Goal: Transaction & Acquisition: Purchase product/service

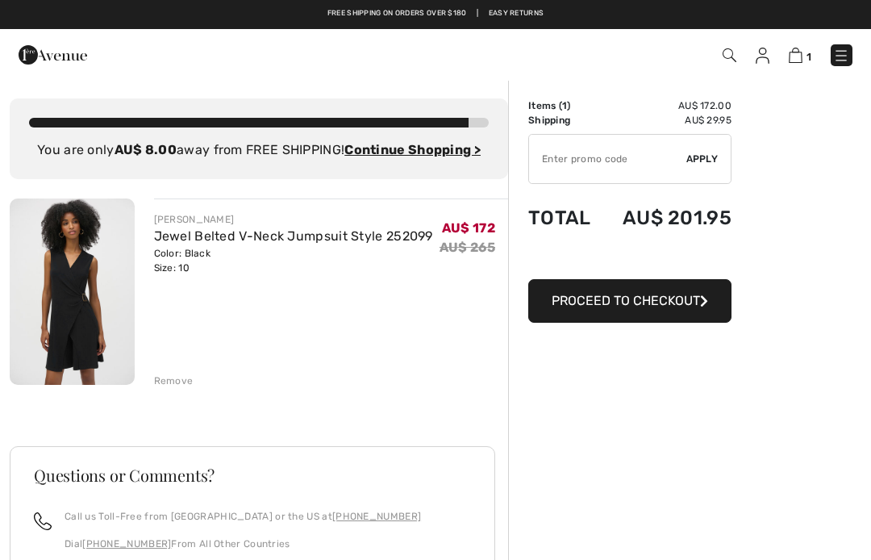
click at [629, 305] on span "Proceed to Checkout" at bounding box center [626, 300] width 148 height 15
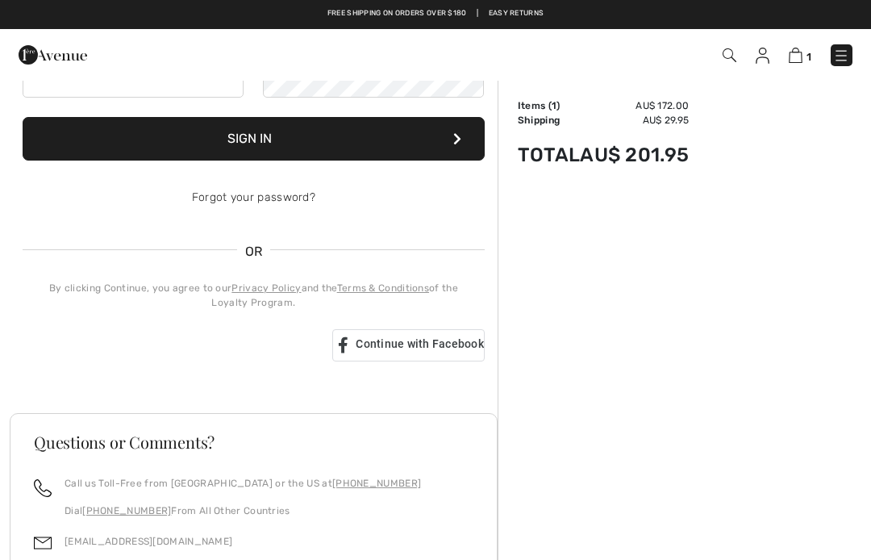
scroll to position [164, 0]
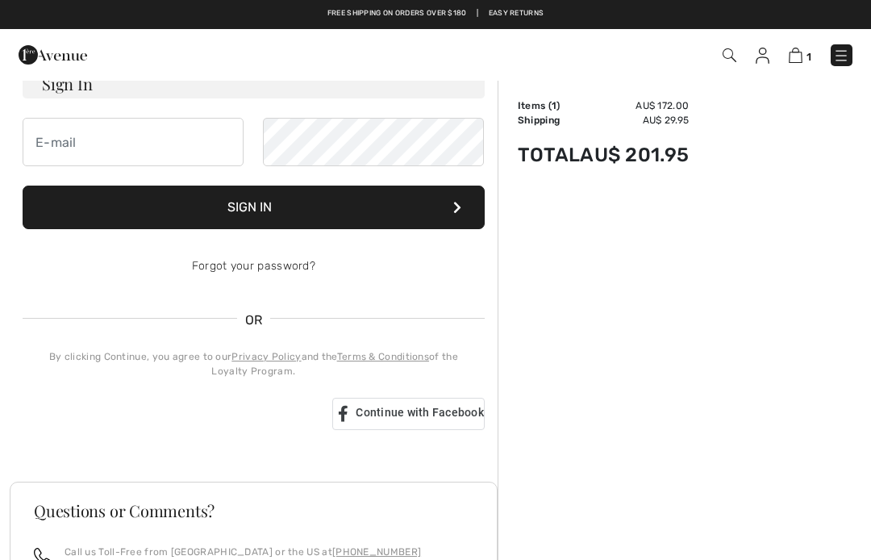
click at [433, 411] on span "Continue with Facebook" at bounding box center [420, 412] width 128 height 13
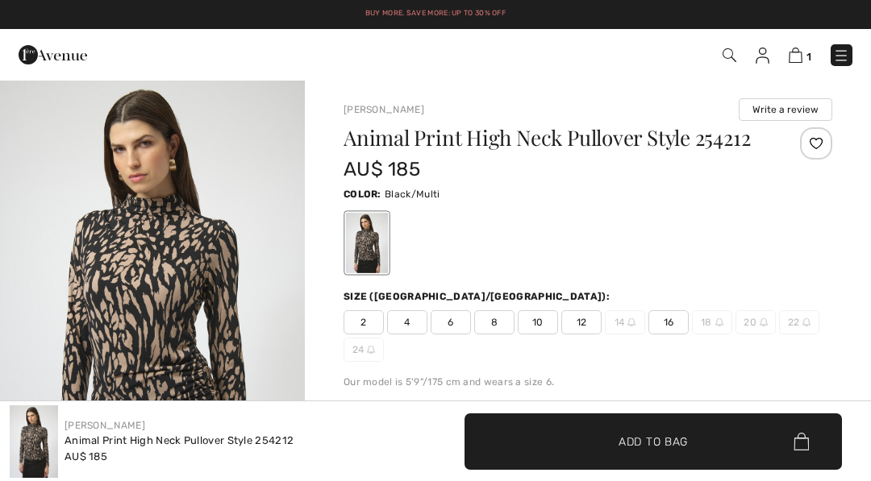
click at [792, 58] on img at bounding box center [796, 55] width 14 height 15
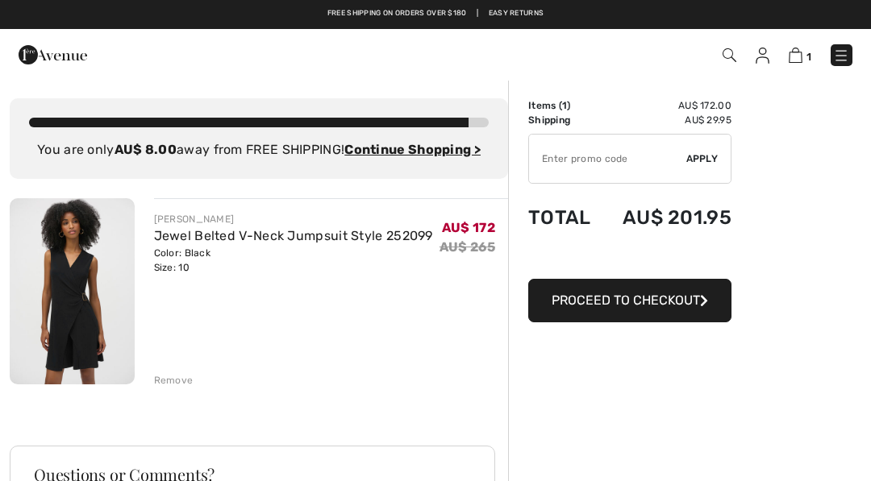
click at [652, 295] on span "Proceed to Checkout" at bounding box center [626, 300] width 148 height 15
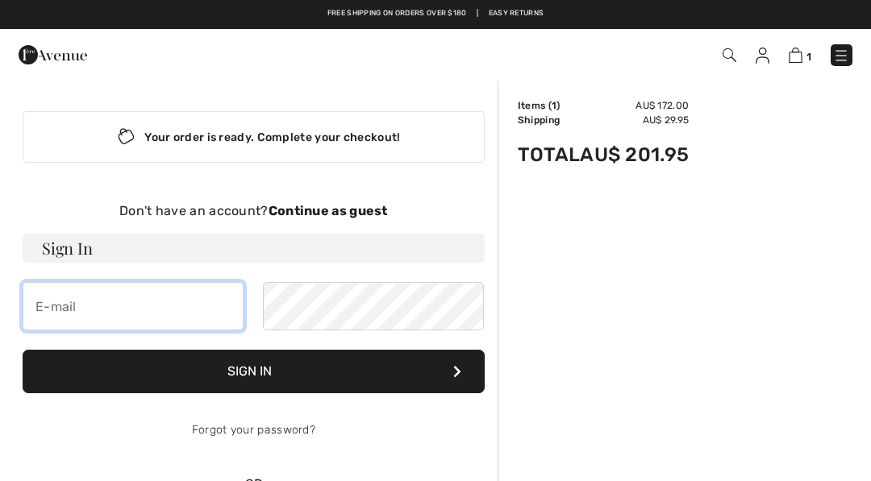
click at [85, 304] on input "email" at bounding box center [133, 306] width 221 height 48
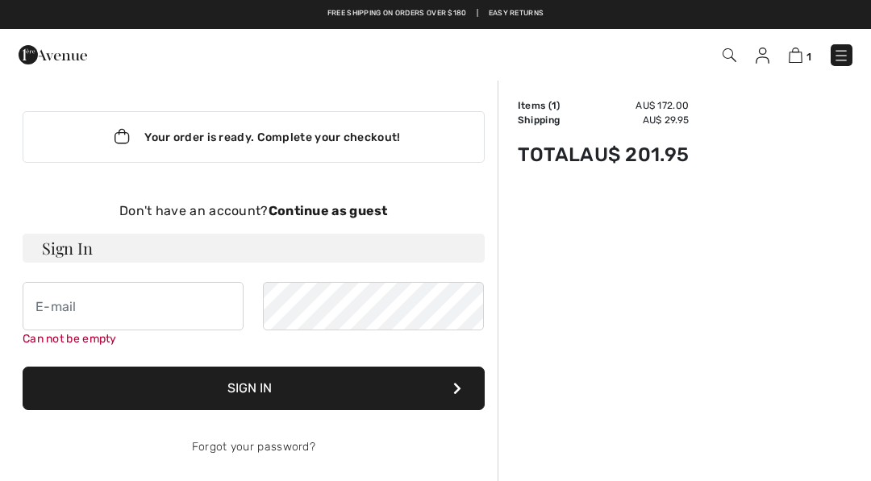
type input "debbiej782@gmail.com"
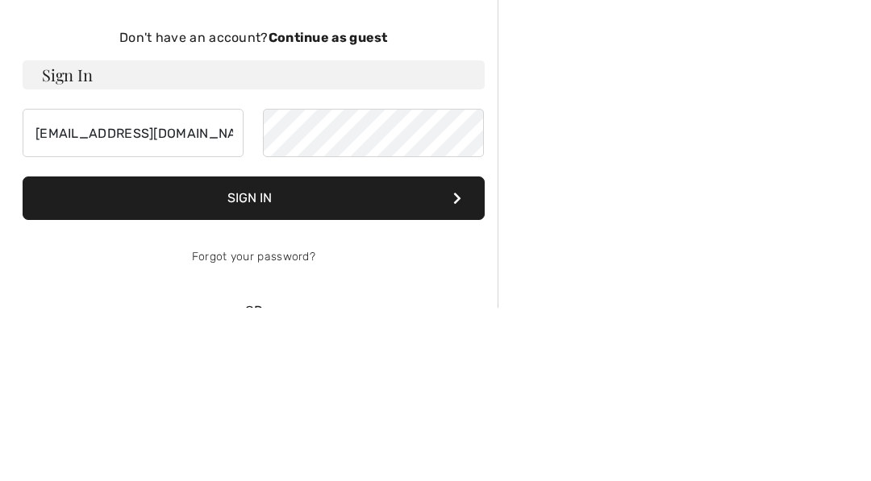
click at [296, 350] on button "Sign In" at bounding box center [254, 372] width 462 height 44
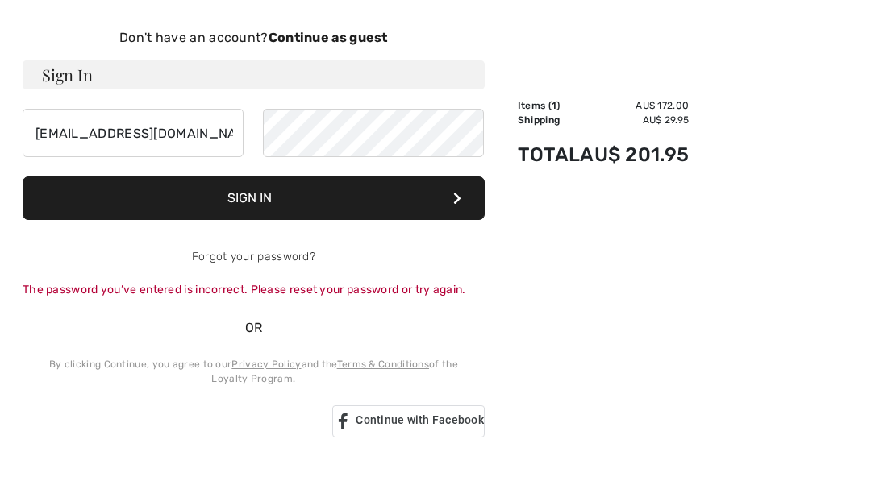
click at [306, 206] on button "Sign In" at bounding box center [254, 199] width 462 height 44
click at [231, 426] on div "Sign in with Google. Opens in new tab" at bounding box center [171, 421] width 297 height 35
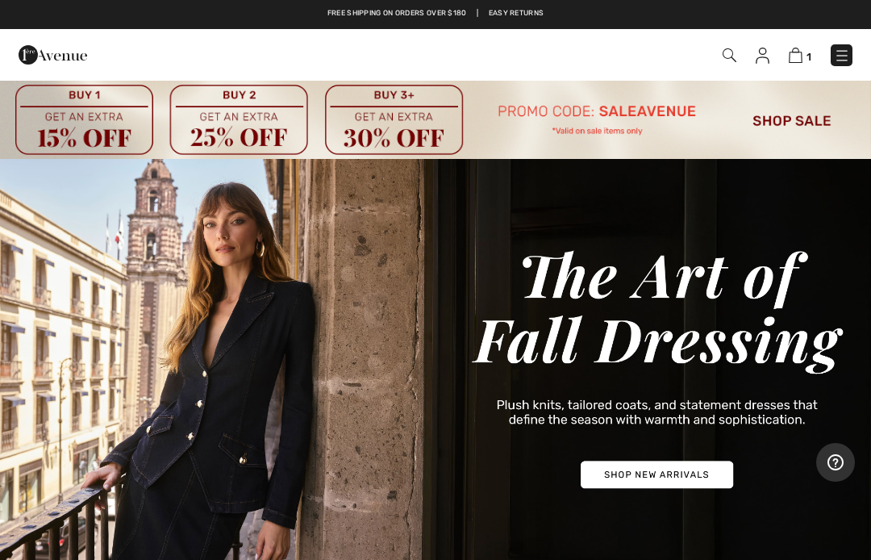
click at [794, 56] on img at bounding box center [796, 55] width 14 height 15
click at [789, 61] on img at bounding box center [796, 55] width 14 height 15
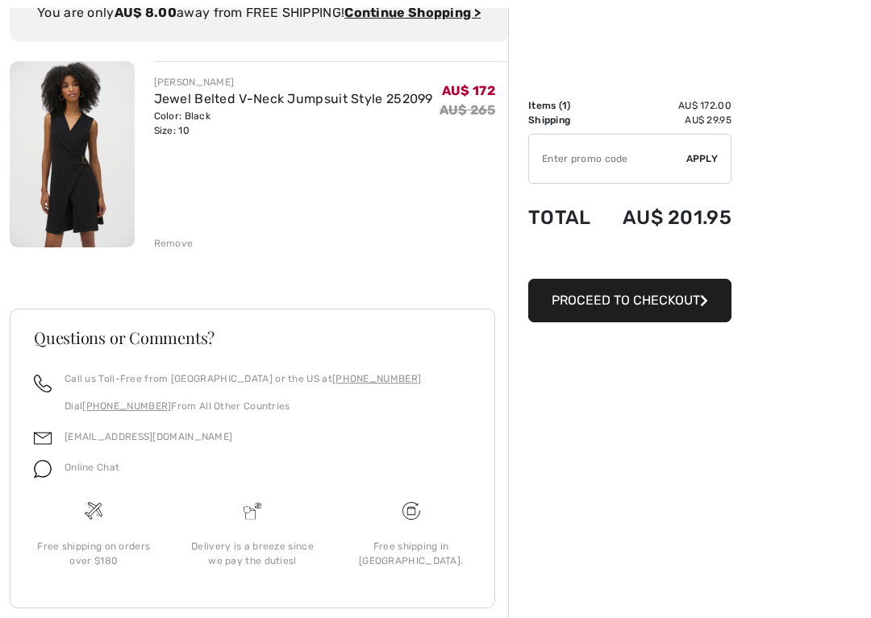
scroll to position [153, 0]
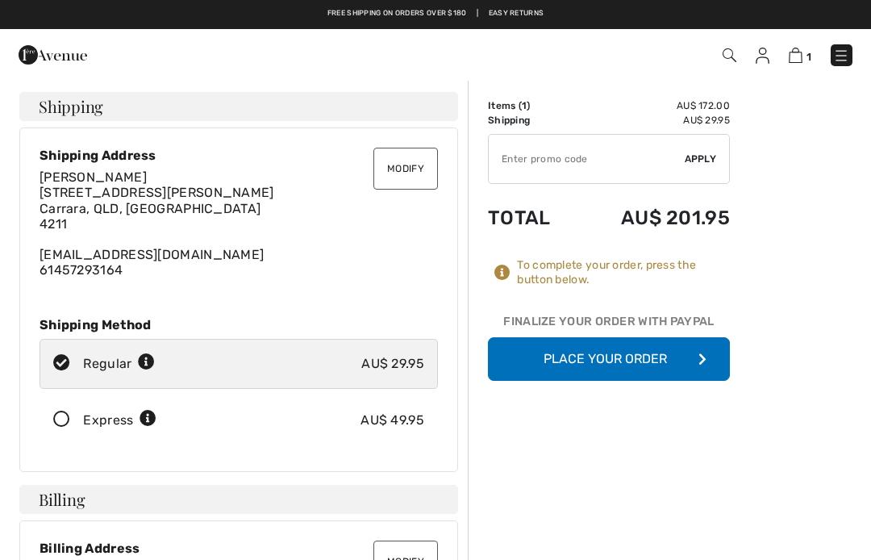
click at [404, 167] on button "Modify" at bounding box center [405, 169] width 65 height 42
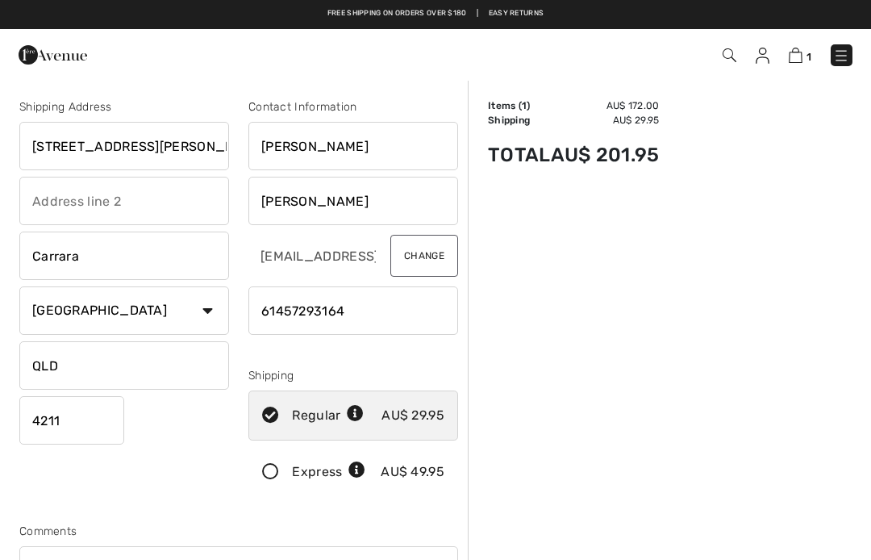
click at [51, 206] on input "text" at bounding box center [124, 201] width 210 height 48
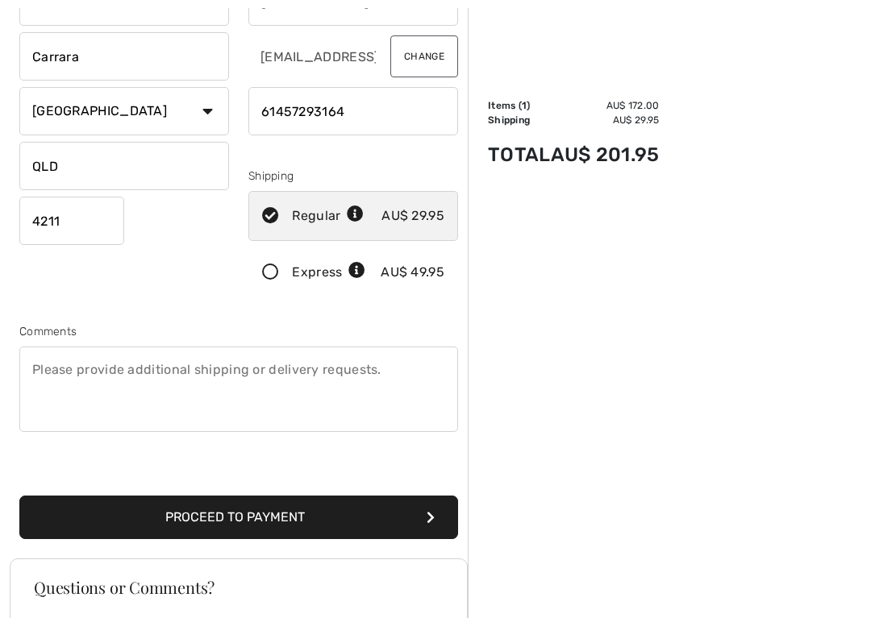
click at [384, 515] on button "Proceed to Payment" at bounding box center [238, 519] width 439 height 44
click at [393, 527] on button "Proceed to Payment" at bounding box center [238, 518] width 439 height 44
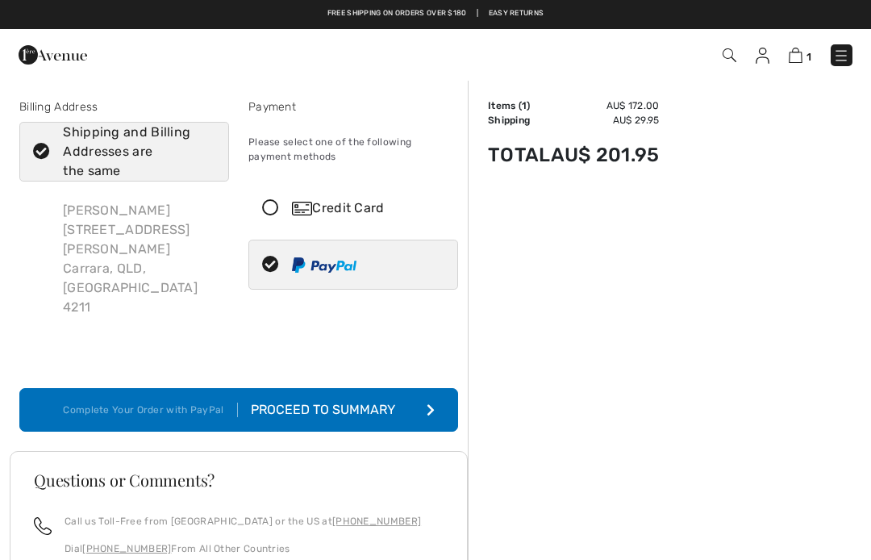
click at [387, 400] on div "Proceed to Summary" at bounding box center [326, 409] width 177 height 19
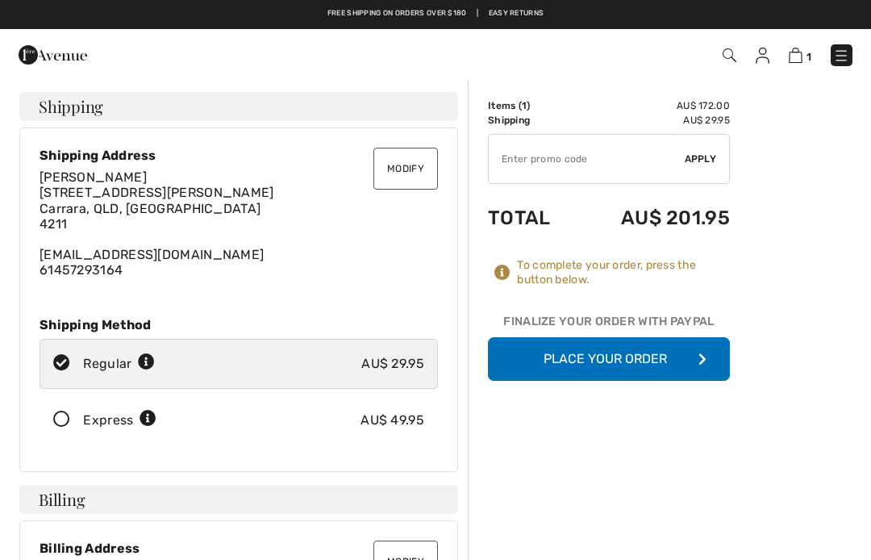
click at [674, 366] on button "Place Your Order" at bounding box center [609, 359] width 242 height 44
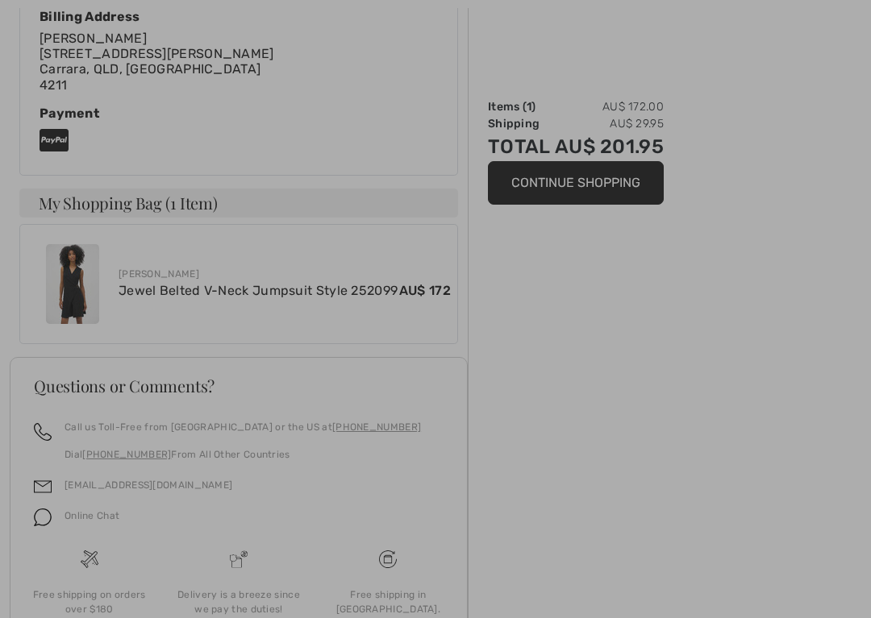
scroll to position [769, 0]
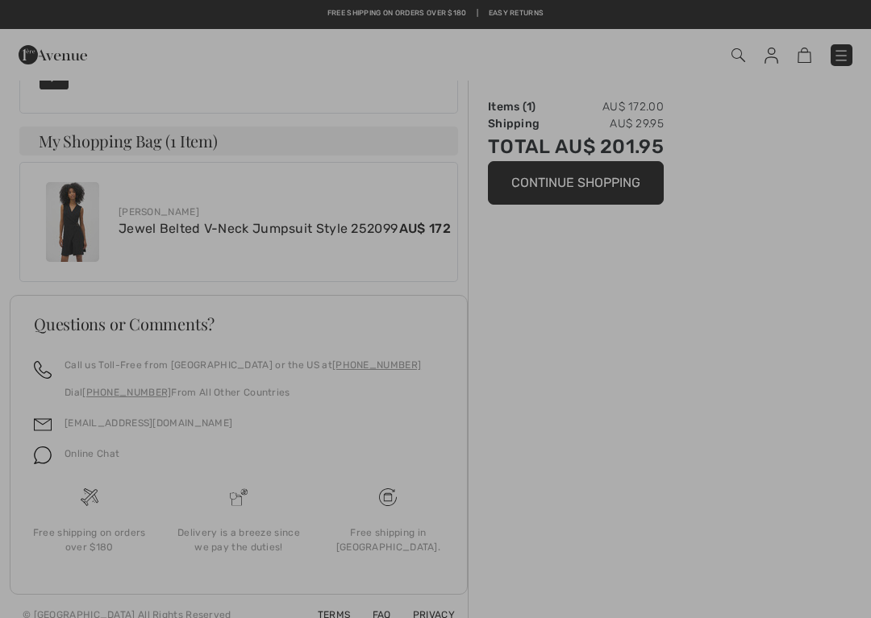
click at [772, 60] on div at bounding box center [435, 309] width 871 height 618
click at [769, 70] on div at bounding box center [435, 309] width 871 height 618
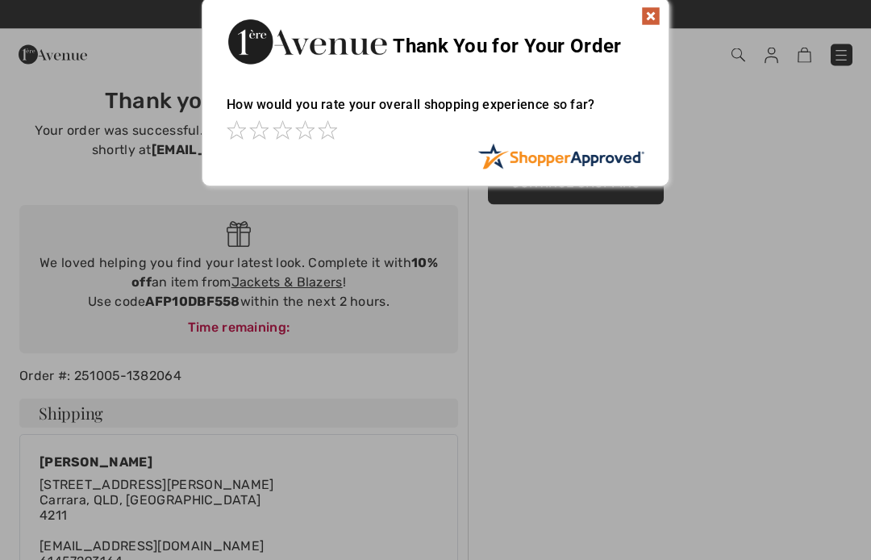
scroll to position [0, 0]
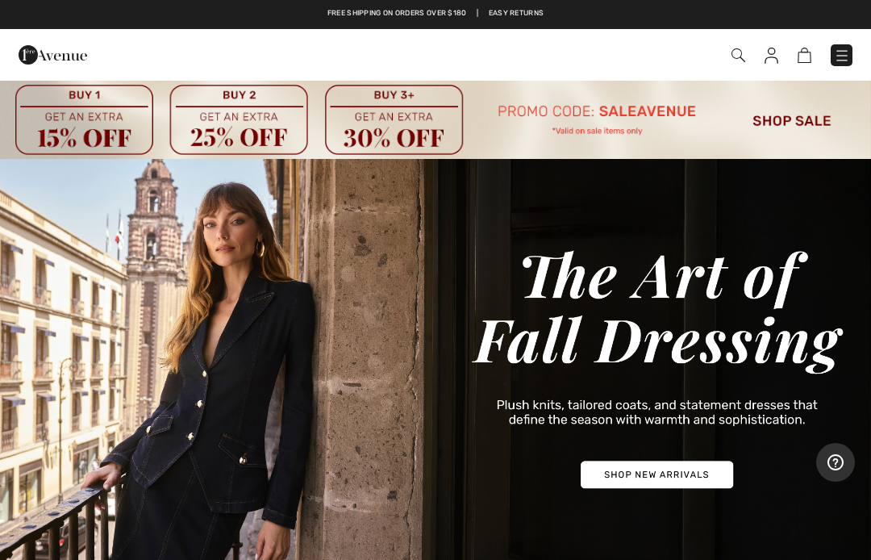
click at [735, 66] on div "Checkout" at bounding box center [614, 55] width 501 height 33
click at [775, 135] on img at bounding box center [435, 119] width 871 height 80
click at [731, 65] on span at bounding box center [614, 55] width 477 height 22
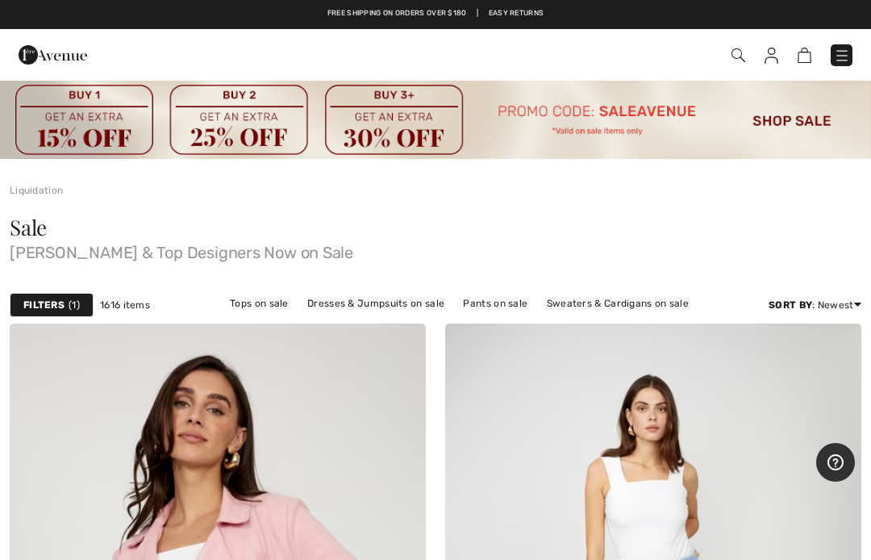
click at [85, 60] on img at bounding box center [53, 55] width 69 height 32
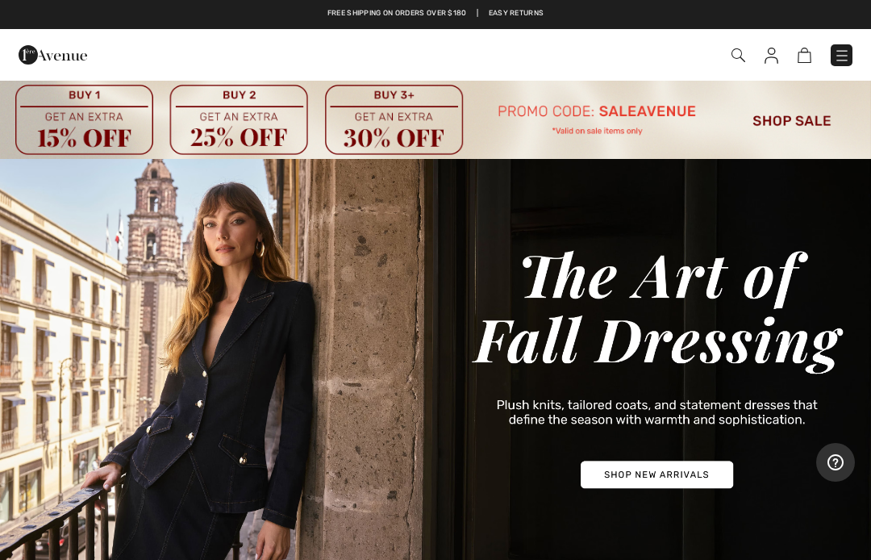
click at [736, 60] on img at bounding box center [738, 55] width 14 height 14
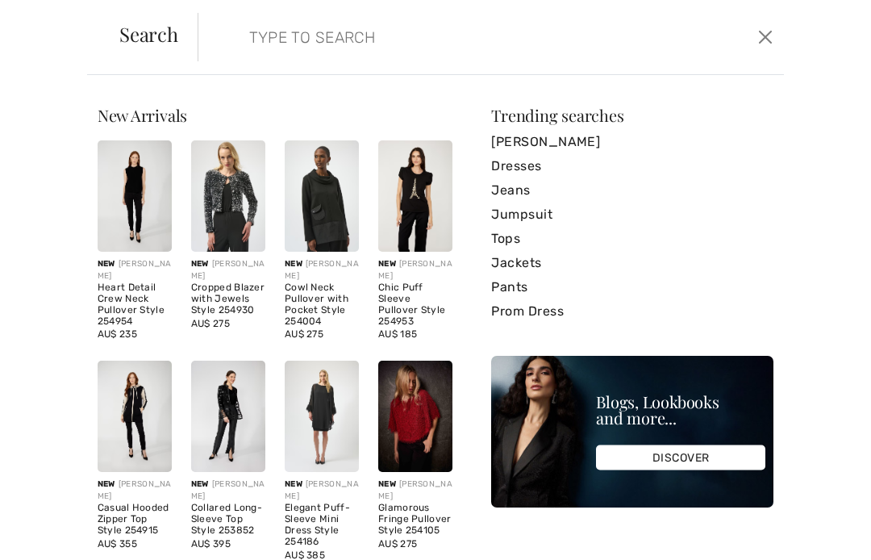
click at [298, 50] on input "search" at bounding box center [431, 37] width 388 height 48
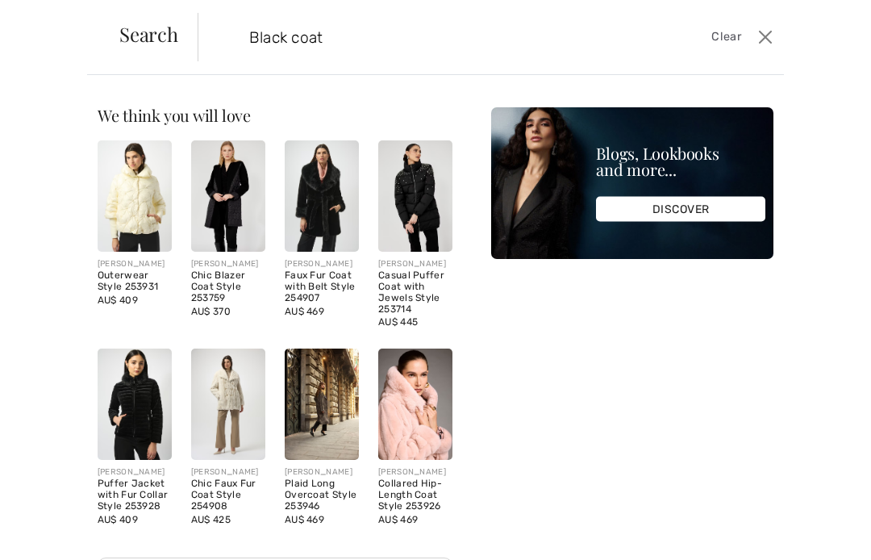
type input "Black coat"
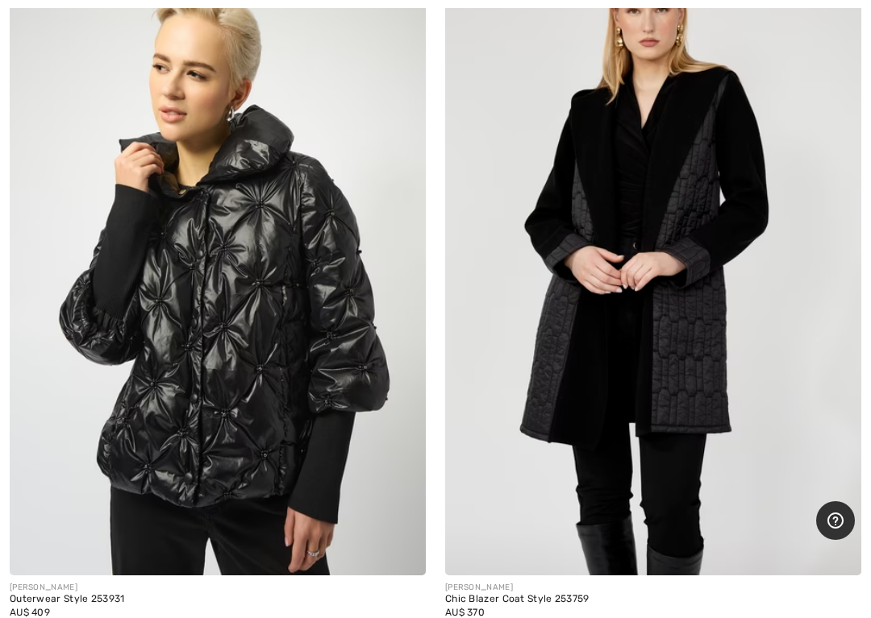
click at [860, 385] on img at bounding box center [653, 264] width 416 height 624
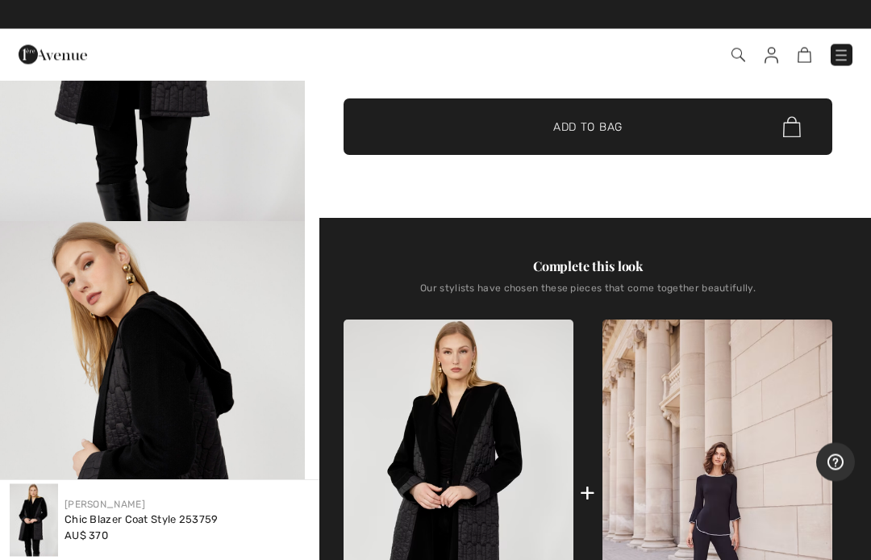
scroll to position [314, 0]
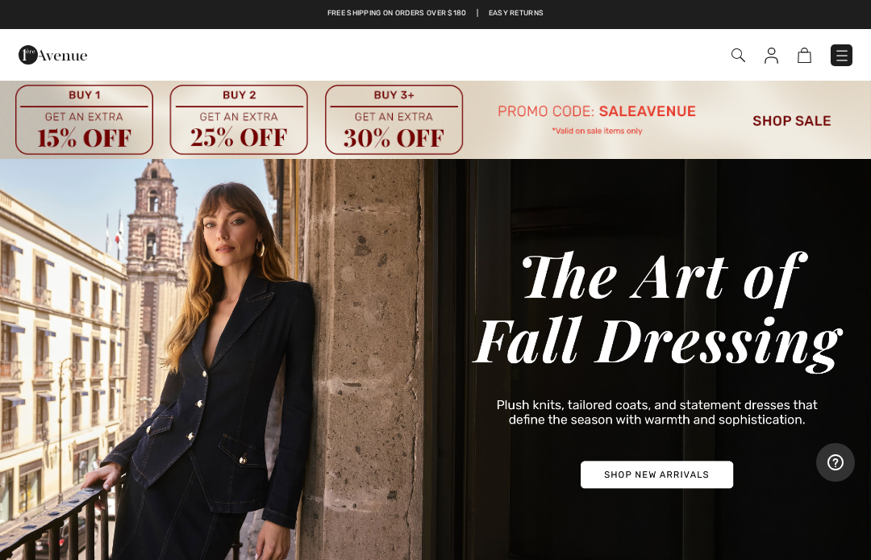
click at [735, 61] on img at bounding box center [738, 55] width 14 height 14
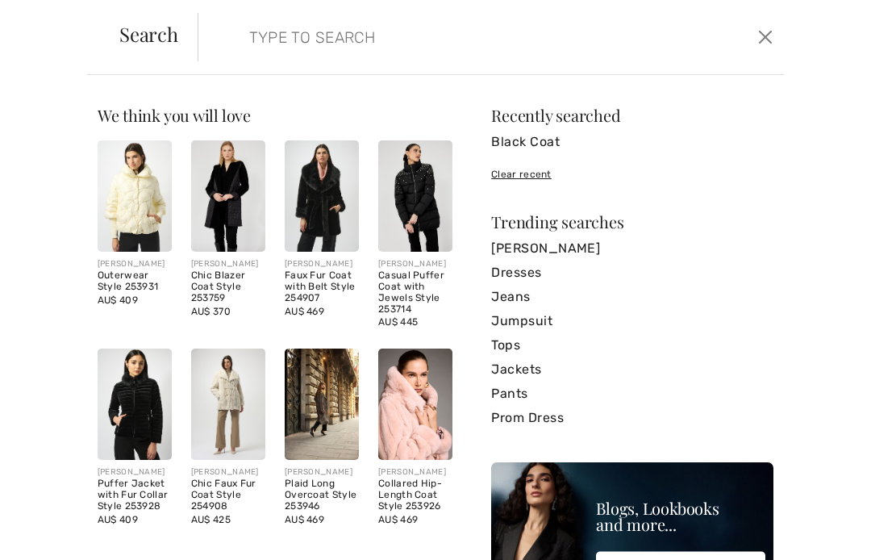
click at [427, 214] on img at bounding box center [415, 195] width 74 height 111
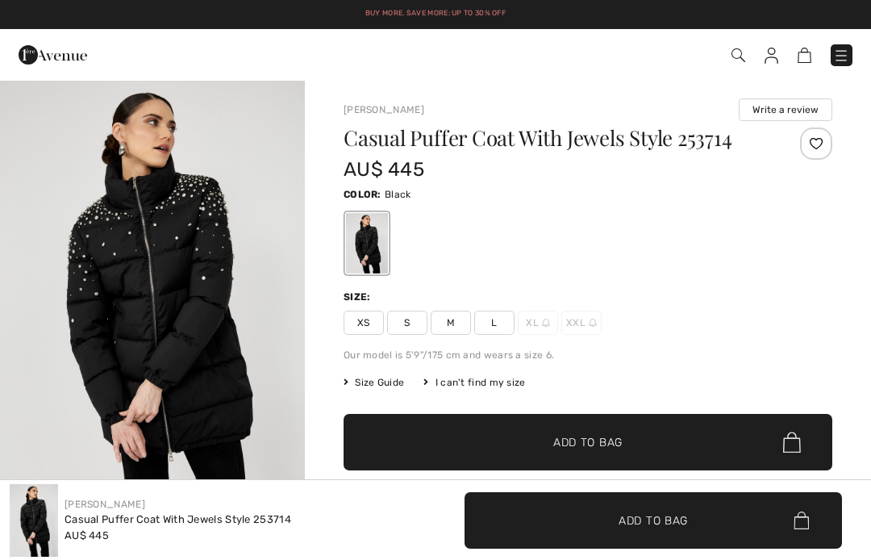
click at [495, 328] on span "L" at bounding box center [494, 322] width 40 height 24
click at [596, 452] on span "✔ Added to Bag Add to Bag" at bounding box center [588, 442] width 489 height 56
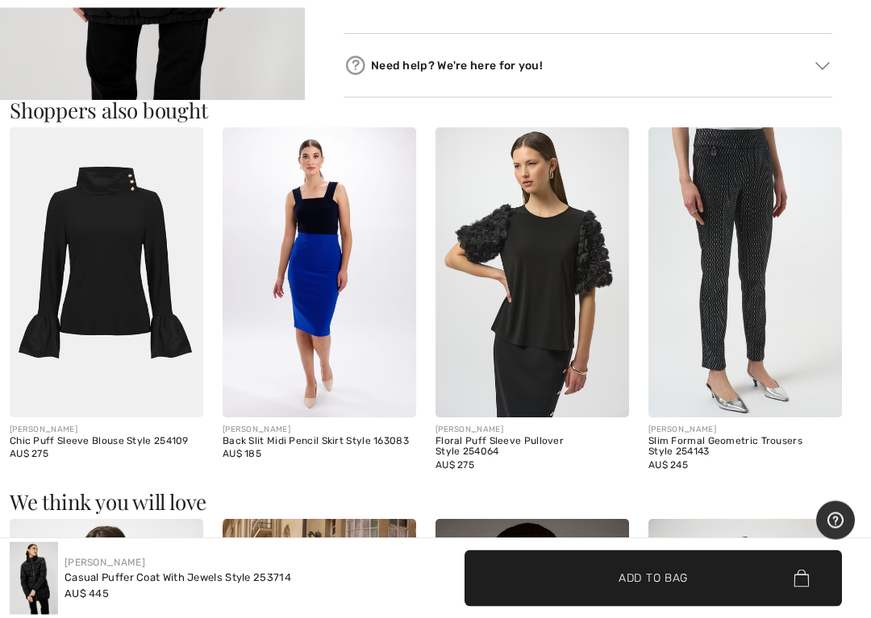
scroll to position [818, 0]
click at [141, 302] on img at bounding box center [107, 272] width 194 height 290
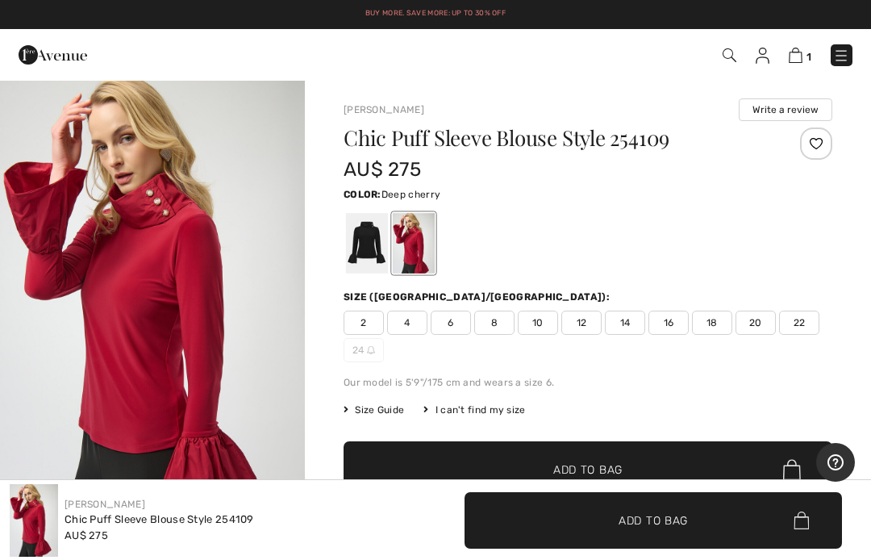
click at [794, 63] on img at bounding box center [796, 55] width 14 height 15
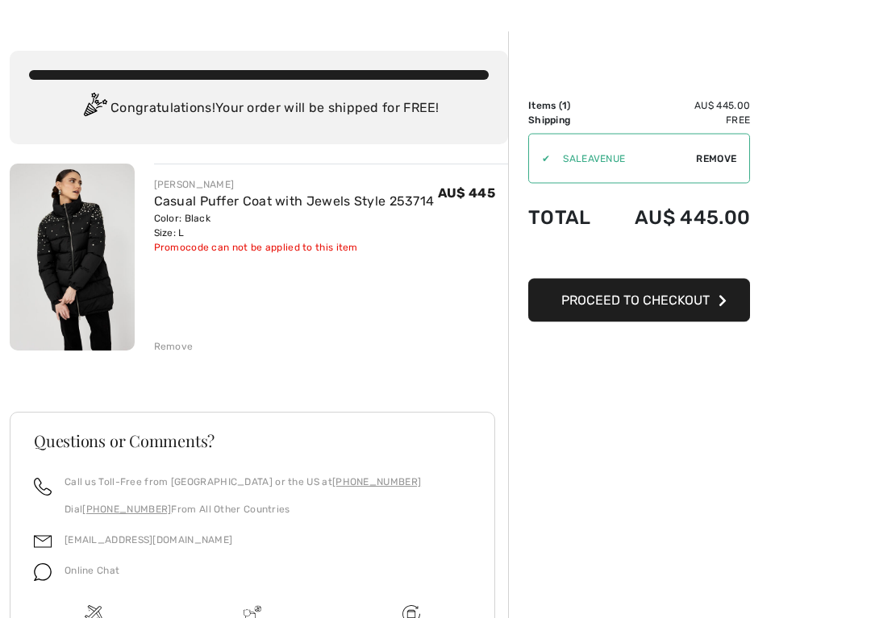
scroll to position [48, 0]
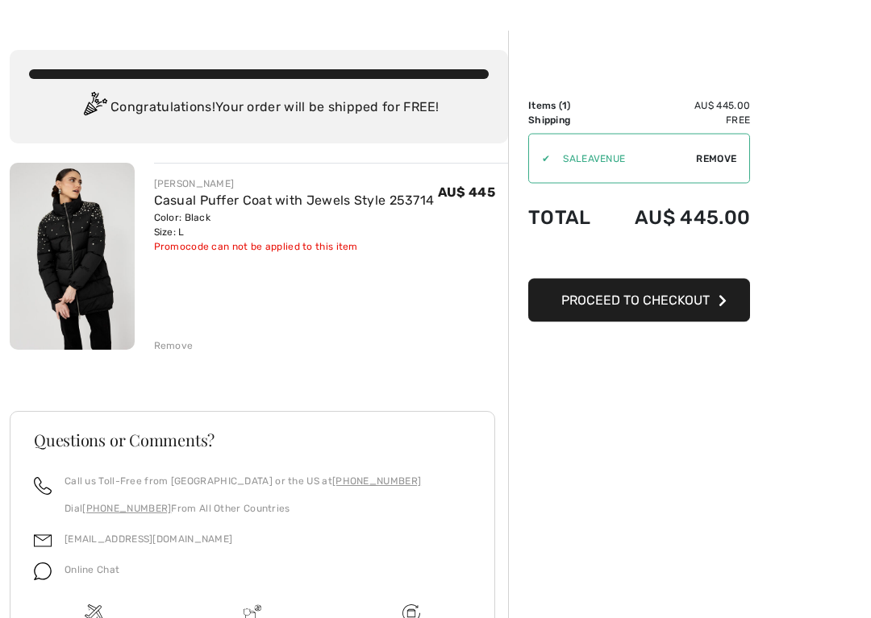
click at [391, 342] on div "Remove" at bounding box center [331, 345] width 355 height 18
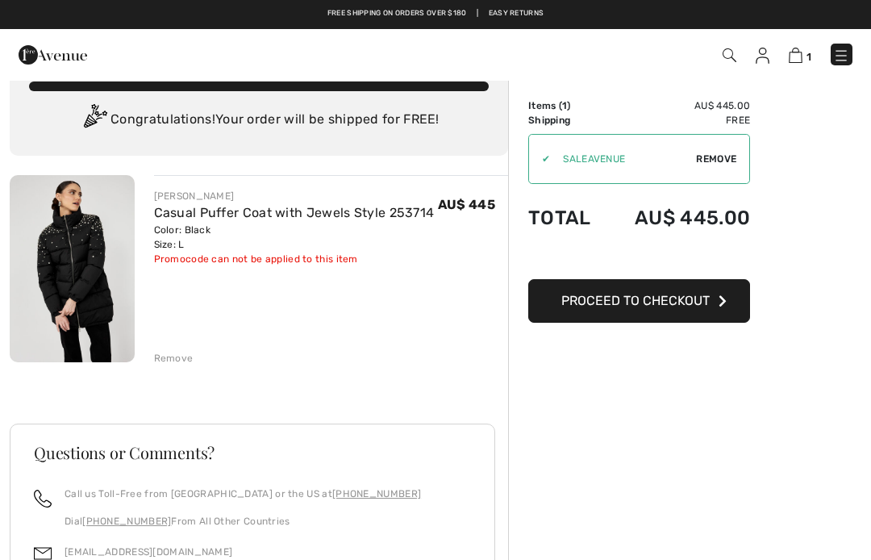
scroll to position [0, 0]
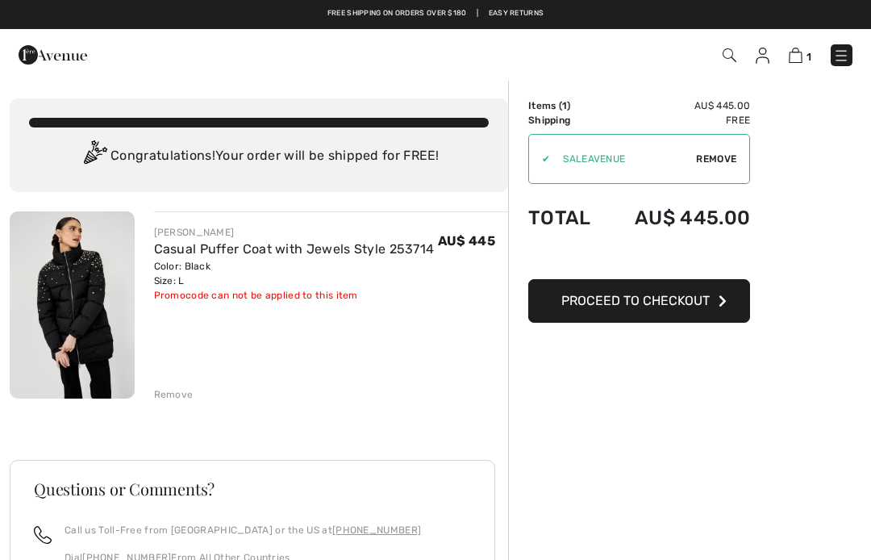
click at [801, 61] on img at bounding box center [796, 55] width 14 height 15
click at [800, 61] on img at bounding box center [796, 55] width 14 height 15
click at [764, 61] on img at bounding box center [763, 56] width 14 height 16
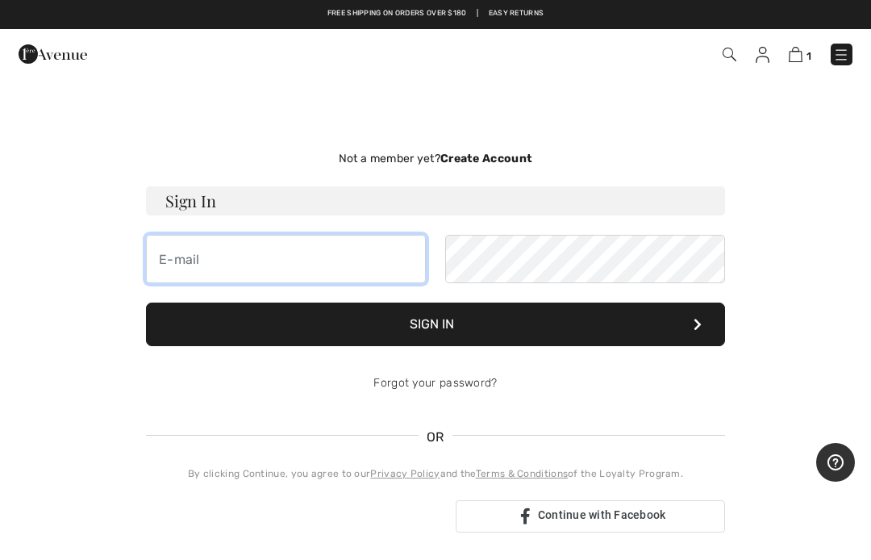
click at [207, 273] on input "email" at bounding box center [286, 259] width 280 height 48
type input "debbiej782@gmail.com"
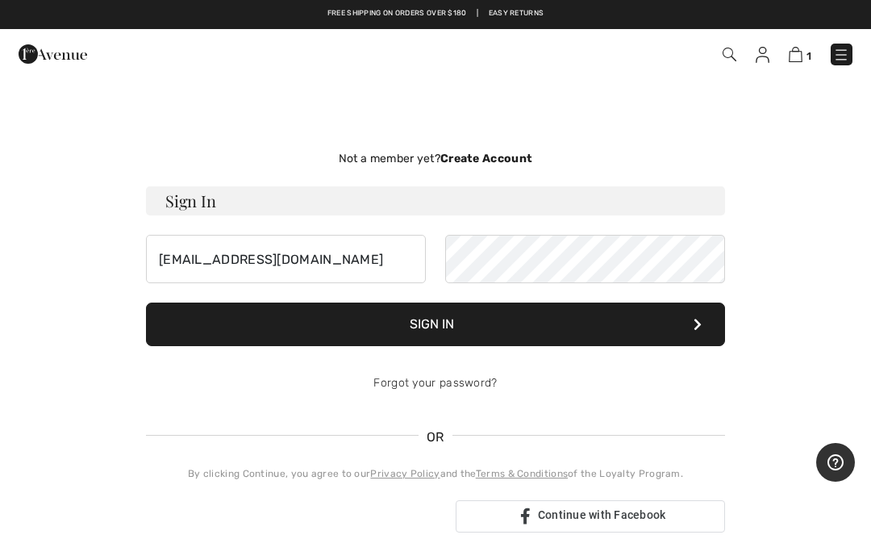
type input "debbiej782@gmail.com"
click at [445, 377] on link "Forgot your password?" at bounding box center [434, 383] width 123 height 14
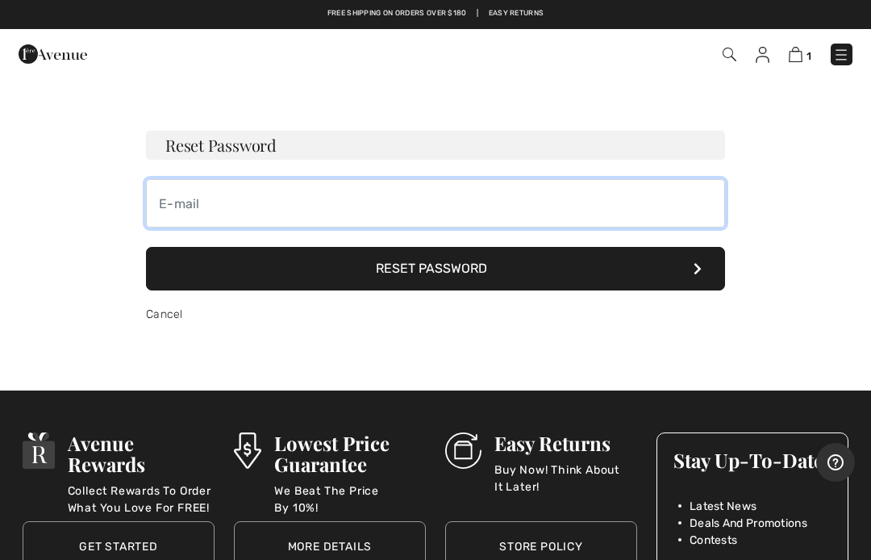
click at [207, 200] on input "email" at bounding box center [435, 203] width 579 height 48
type input "debbiej782@gmail.com"
click at [435, 269] on button "Reset Password" at bounding box center [435, 269] width 579 height 44
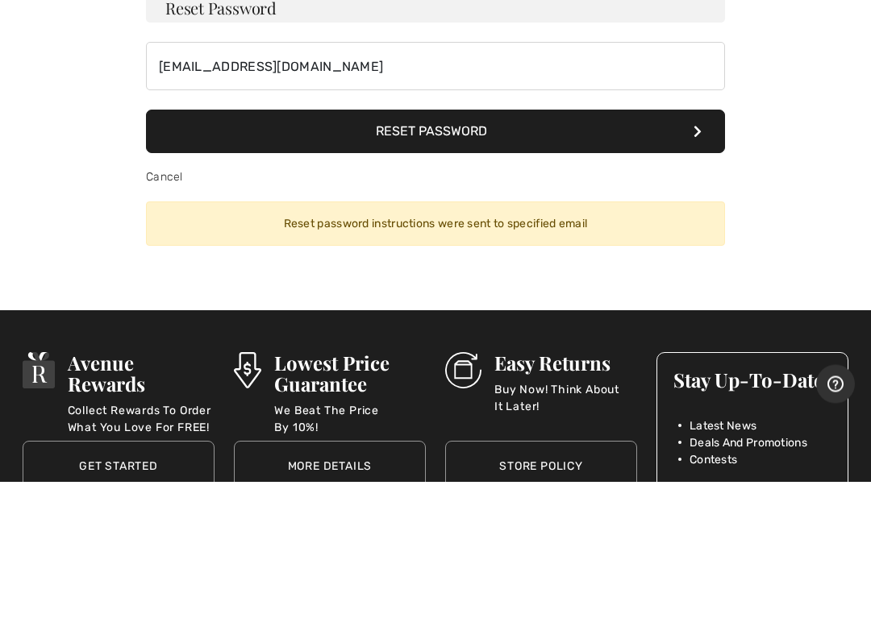
click at [443, 247] on button "Reset Password" at bounding box center [435, 269] width 579 height 44
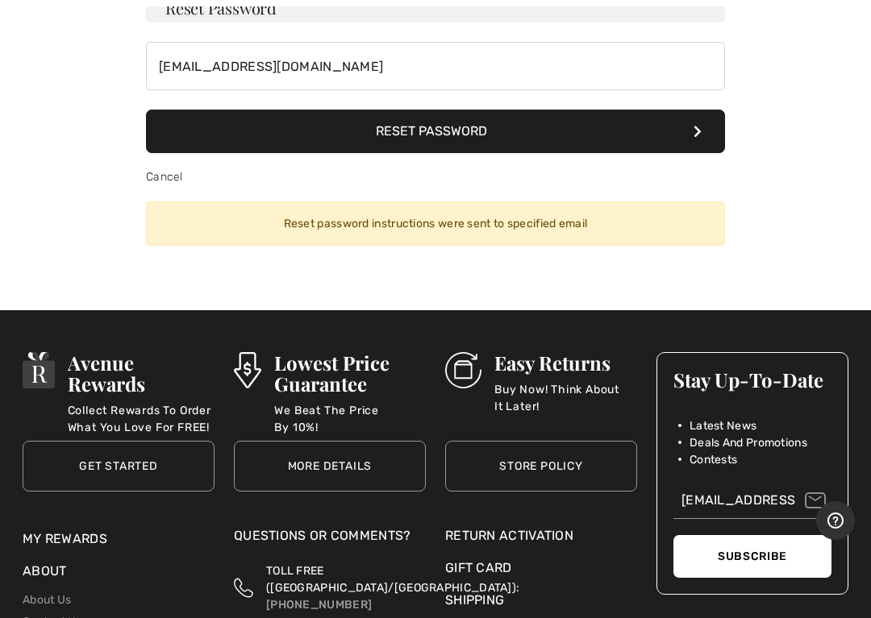
click at [443, 233] on div "Reset password instructions were sent to specified email" at bounding box center [435, 224] width 579 height 44
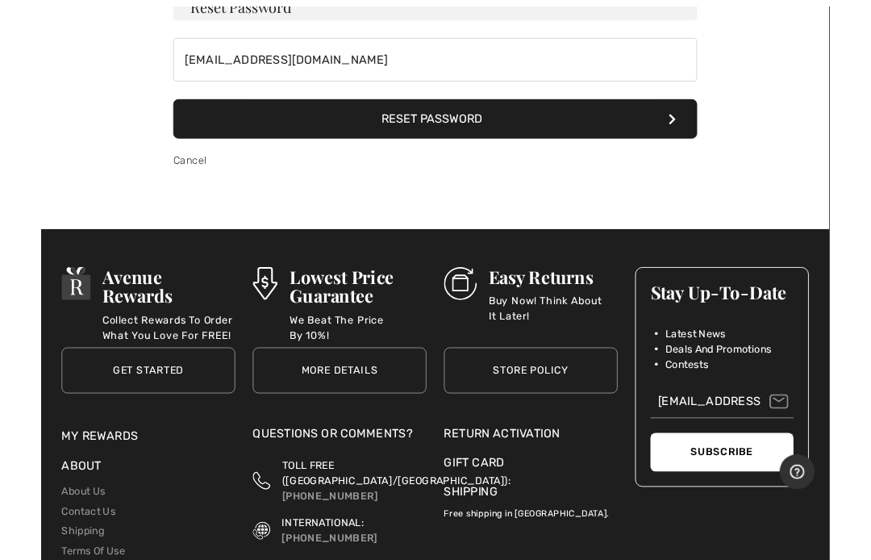
scroll to position [0, 0]
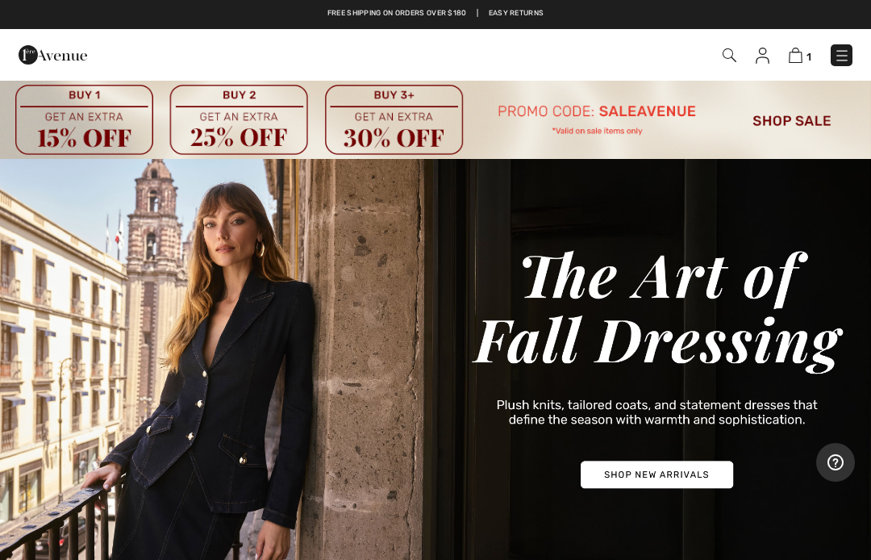
click at [800, 63] on img at bounding box center [796, 55] width 14 height 15
